Goal: Task Accomplishment & Management: Manage account settings

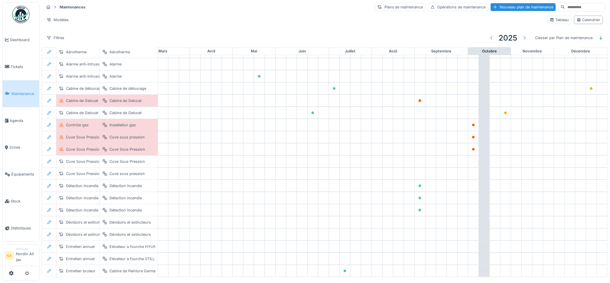
scroll to position [37, 131]
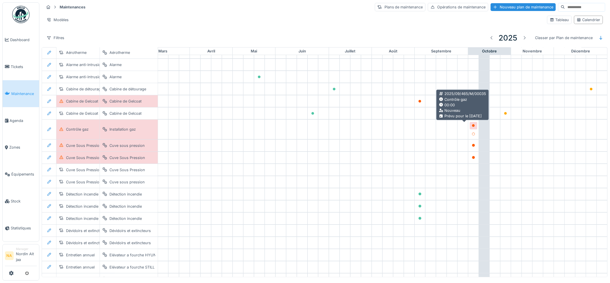
click at [472, 127] on div at bounding box center [473, 125] width 3 height 5
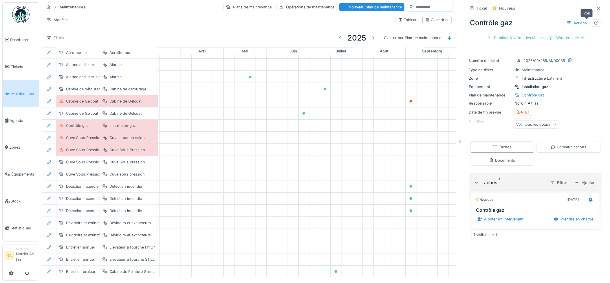
click at [594, 25] on div at bounding box center [596, 22] width 5 height 5
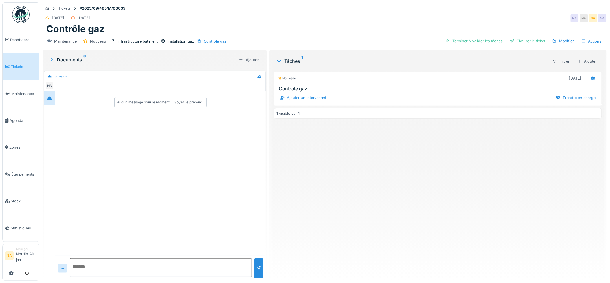
click at [145, 41] on div "Infrastructure bâtiment" at bounding box center [137, 40] width 40 height 5
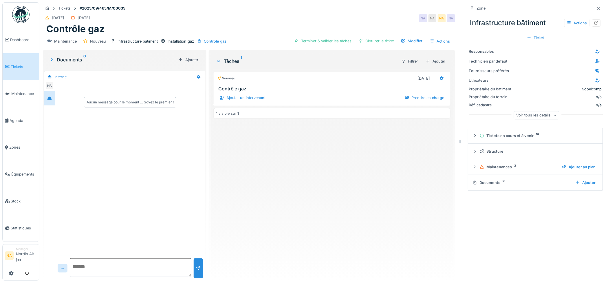
click at [145, 41] on div "Infrastructure bâtiment" at bounding box center [137, 40] width 40 height 5
click at [27, 172] on span "Équipements" at bounding box center [23, 173] width 25 height 5
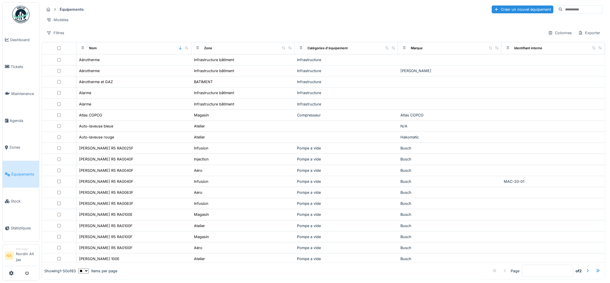
click at [30, 153] on link "Zones" at bounding box center [21, 147] width 36 height 27
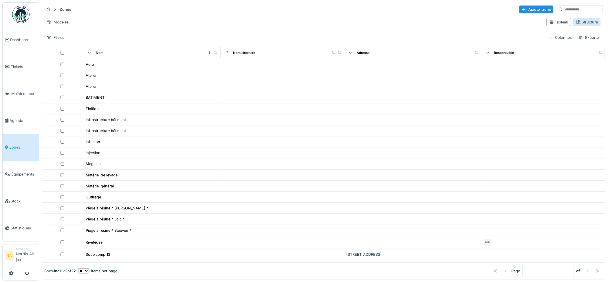
click at [583, 25] on div "Structure" at bounding box center [587, 21] width 22 height 5
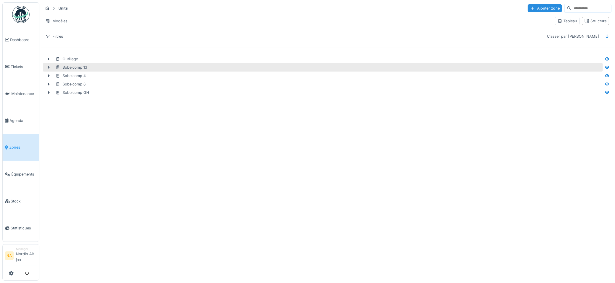
click at [50, 66] on icon at bounding box center [48, 67] width 5 height 4
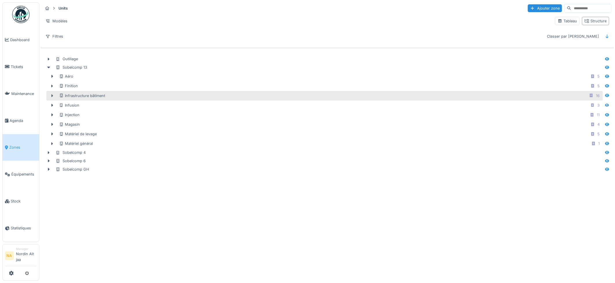
click at [52, 95] on icon at bounding box center [53, 95] width 2 height 3
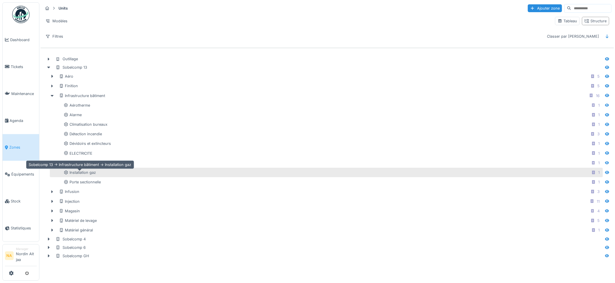
click at [85, 172] on div "Installation gaz" at bounding box center [80, 172] width 32 height 5
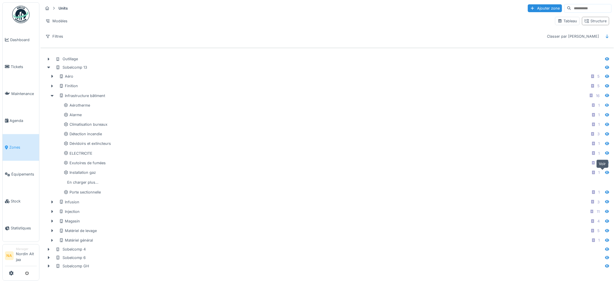
click at [605, 174] on icon at bounding box center [607, 172] width 5 height 4
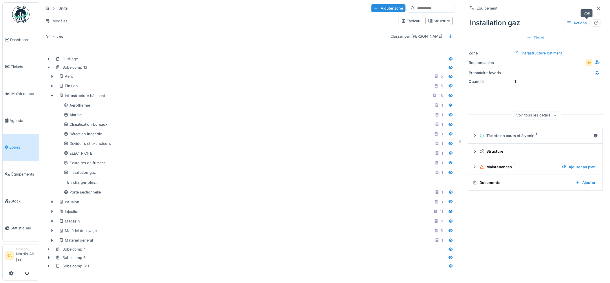
click at [594, 23] on icon at bounding box center [596, 23] width 5 height 4
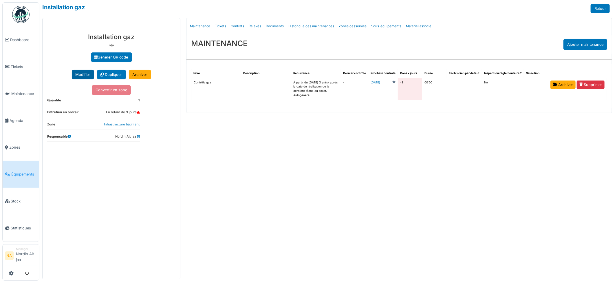
click at [80, 74] on button "Modifier" at bounding box center [83, 75] width 22 height 10
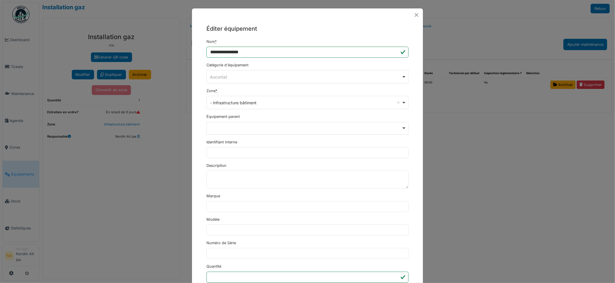
scroll to position [209, 0]
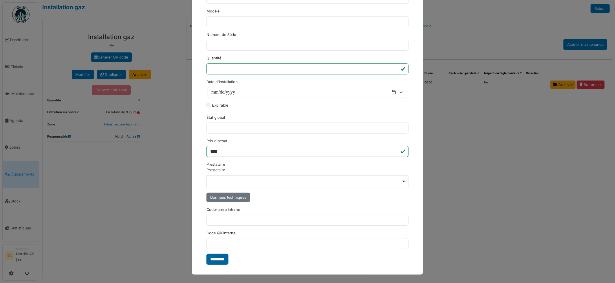
click at [217, 258] on input "********" at bounding box center [217, 258] width 22 height 11
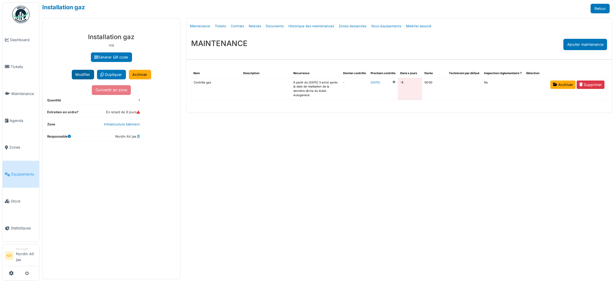
click at [86, 74] on button "Modifier" at bounding box center [83, 75] width 22 height 10
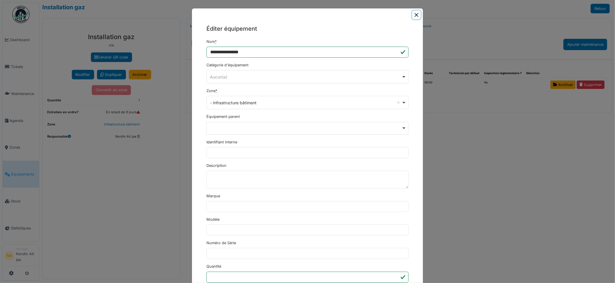
click at [414, 14] on button "Close" at bounding box center [416, 15] width 8 height 8
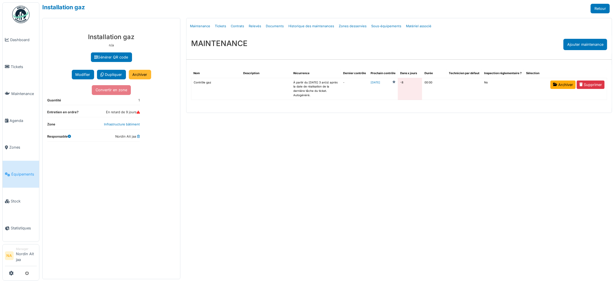
click at [134, 74] on link "Archiver" at bounding box center [140, 75] width 22 height 10
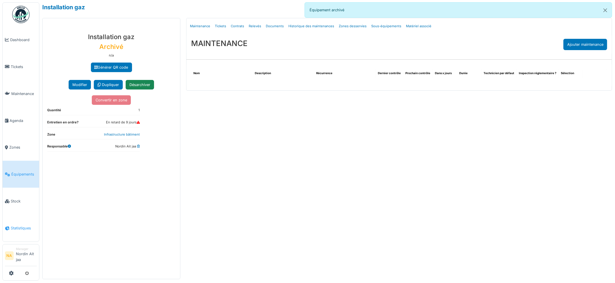
click at [13, 225] on span "Statistiques" at bounding box center [24, 227] width 26 height 5
